Goal: Use online tool/utility: Utilize a website feature to perform a specific function

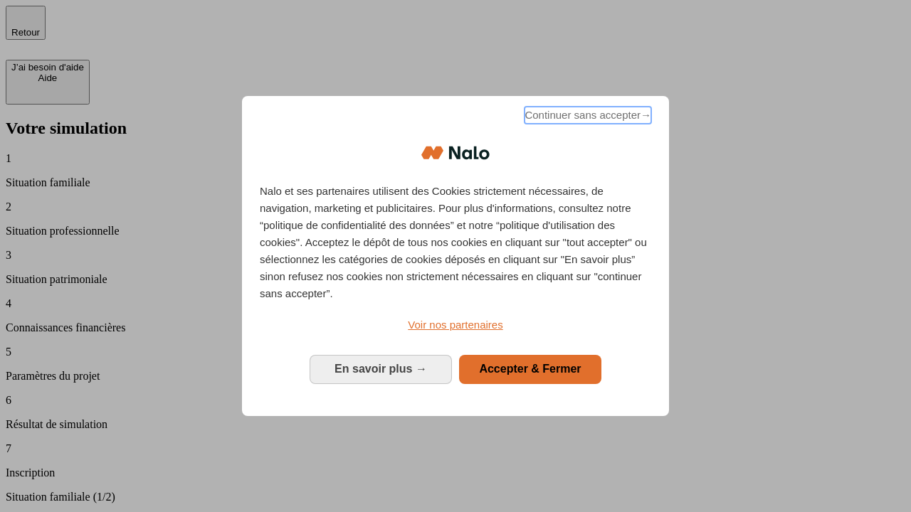
click at [586, 117] on span "Continuer sans accepter →" at bounding box center [587, 115] width 127 height 17
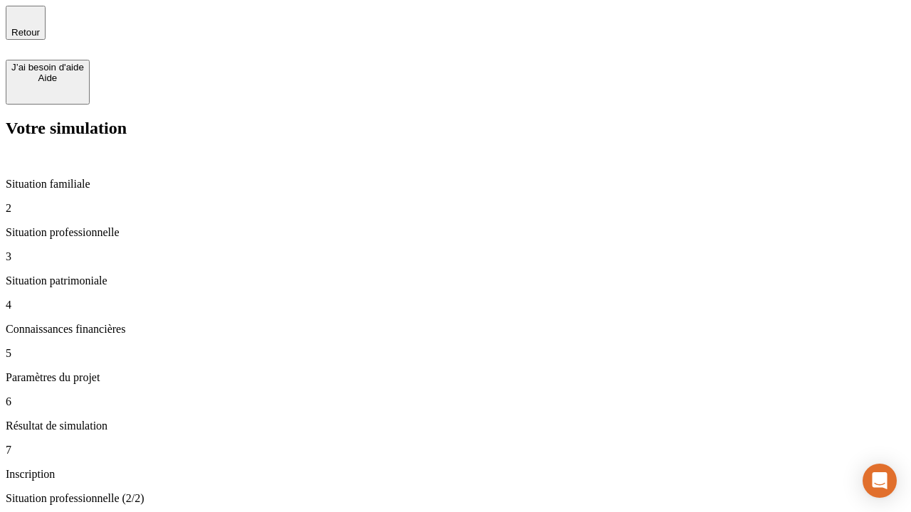
type input "30 000"
type input "1 000"
